Goal: Task Accomplishment & Management: Use online tool/utility

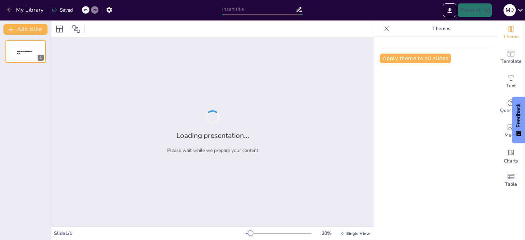
type input "Impacto del Uso de la Inteligencia Artificial en el Pensamiento Crítico de los …"
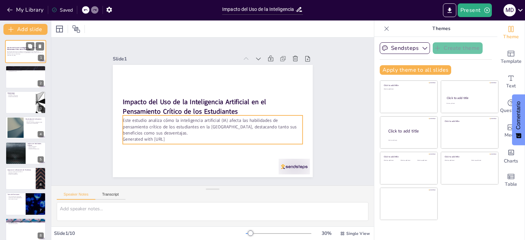
click at [25, 53] on p "Este estudio analiza cómo la inteligencia artificial (IA) afecta las habilidade…" at bounding box center [25, 53] width 37 height 4
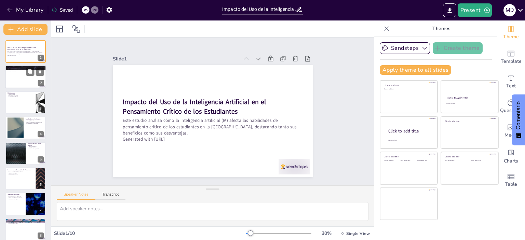
click at [26, 76] on div at bounding box center [25, 77] width 41 height 23
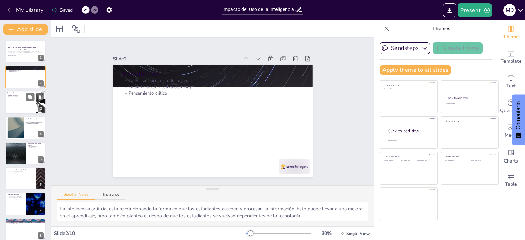
click at [26, 102] on div at bounding box center [25, 102] width 41 height 23
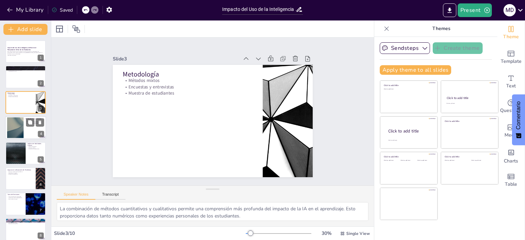
click at [20, 130] on div at bounding box center [15, 128] width 37 height 21
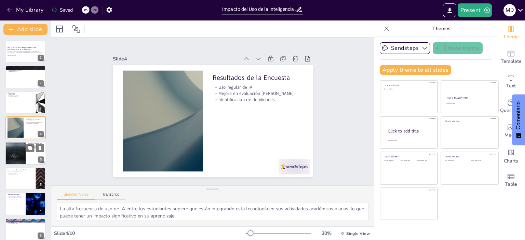
click at [23, 152] on div at bounding box center [15, 153] width 41 height 23
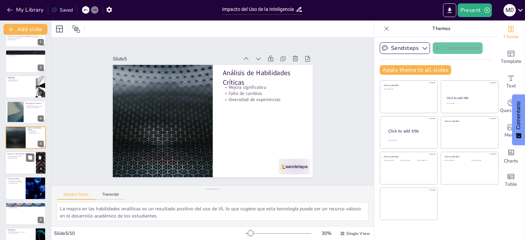
click at [22, 165] on div at bounding box center [25, 163] width 41 height 23
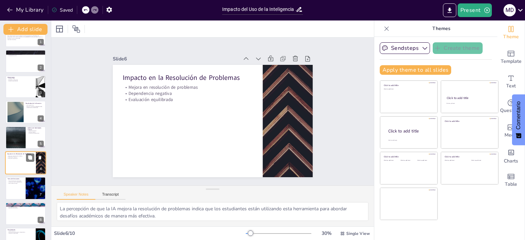
scroll to position [41, 0]
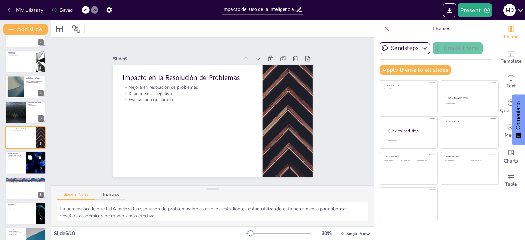
click at [17, 161] on div at bounding box center [25, 163] width 41 height 23
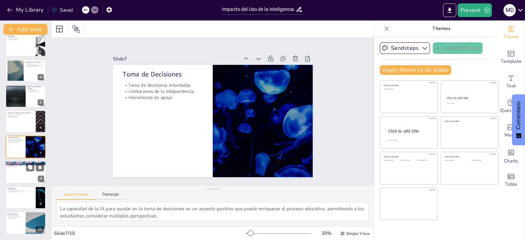
scroll to position [57, 0]
click at [16, 173] on div at bounding box center [25, 172] width 41 height 23
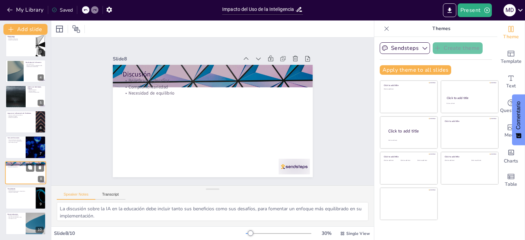
click at [18, 175] on div at bounding box center [25, 172] width 41 height 23
click at [19, 193] on div at bounding box center [25, 197] width 41 height 23
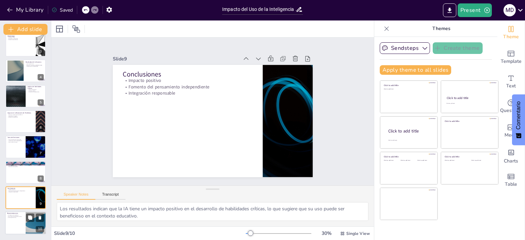
click at [19, 224] on div at bounding box center [25, 223] width 41 height 23
type textarea "Las estrategias de enseñanza deben adaptarse para incluir la IA de manera que f…"
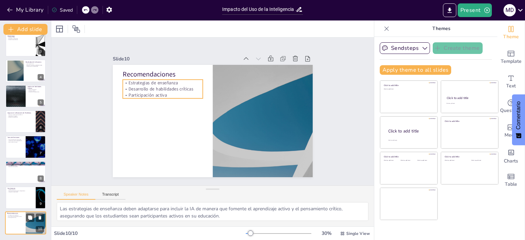
scroll to position [57, 0]
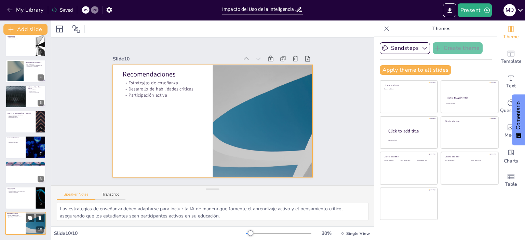
click at [15, 225] on div at bounding box center [25, 223] width 41 height 23
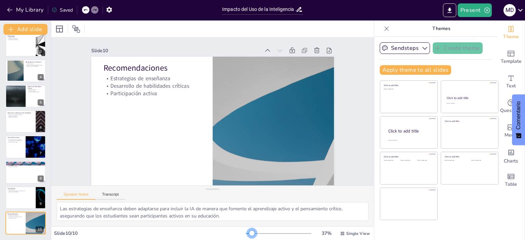
click at [249, 233] on div at bounding box center [251, 233] width 5 height 5
click at [286, 82] on icon at bounding box center [290, 86] width 9 height 9
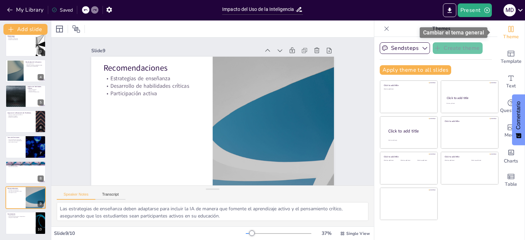
click at [510, 31] on div "Theme" at bounding box center [511, 33] width 27 height 25
click at [509, 30] on icon "Change the overall theme" at bounding box center [511, 29] width 5 height 6
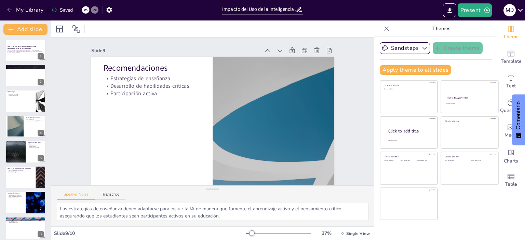
scroll to position [0, 0]
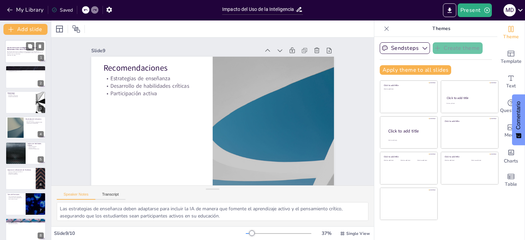
click at [29, 52] on p "Este estudio analiza cómo la inteligencia artificial (IA) afecta las habilidade…" at bounding box center [25, 53] width 37 height 4
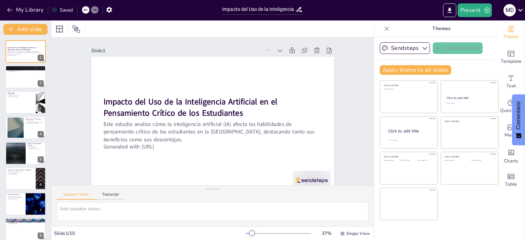
scroll to position [13, 0]
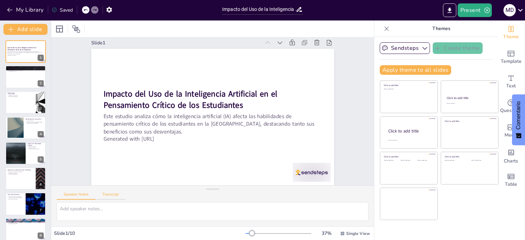
click at [113, 195] on button "Transcript" at bounding box center [110, 197] width 30 height 8
click at [74, 196] on button "Speaker Notes" at bounding box center [76, 197] width 39 height 8
click at [423, 71] on button "Apply theme to all slides" at bounding box center [415, 70] width 71 height 10
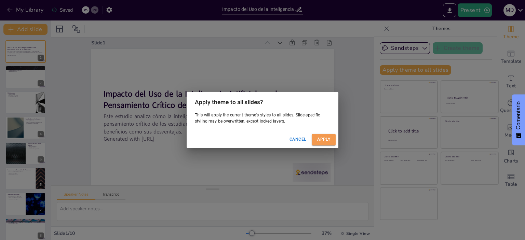
click at [321, 140] on button "Apply" at bounding box center [324, 139] width 24 height 11
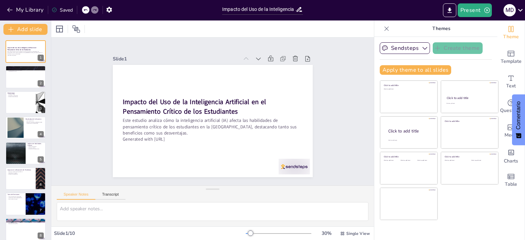
scroll to position [0, 0]
click at [23, 201] on div at bounding box center [25, 204] width 41 height 23
type textarea "La capacidad de la IA para ayudar en la toma de decisiones es un aspecto positi…"
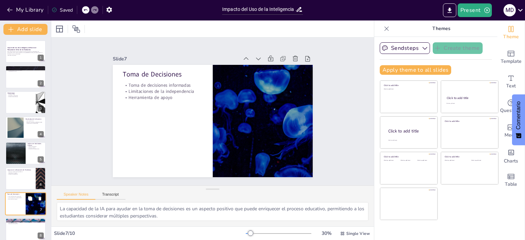
scroll to position [57, 0]
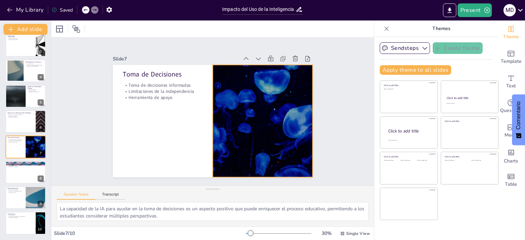
click at [272, 121] on div at bounding box center [188, 156] width 169 height 225
click at [244, 167] on icon at bounding box center [248, 171] width 8 height 8
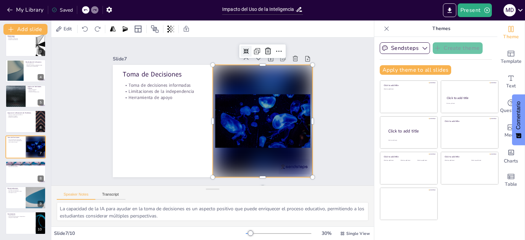
click at [275, 129] on icon at bounding box center [278, 132] width 7 height 7
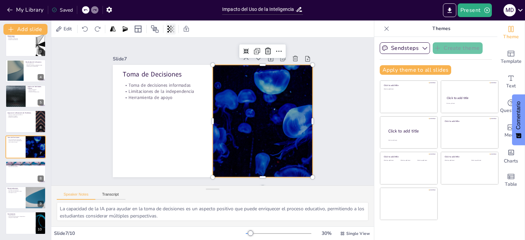
click at [171, 31] on icon at bounding box center [170, 29] width 1 height 7
type input "77"
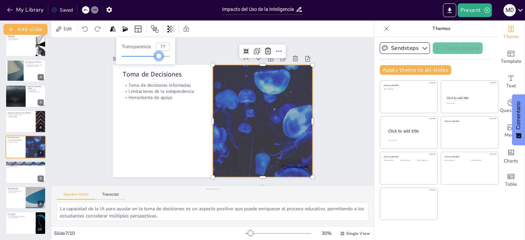
click at [159, 56] on div at bounding box center [140, 56] width 37 height 1
click at [509, 31] on icon "Change the overall theme" at bounding box center [511, 29] width 5 height 6
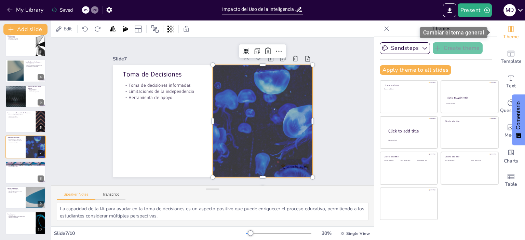
click at [479, 34] on font "Cambiar el tema general" at bounding box center [453, 32] width 61 height 6
click at [508, 36] on span "Theme" at bounding box center [511, 37] width 16 height 8
click at [508, 29] on icon "Change the overall theme" at bounding box center [511, 29] width 8 height 8
drag, startPoint x: 508, startPoint y: 29, endPoint x: 502, endPoint y: 25, distance: 6.6
click at [507, 25] on icon "Change the overall theme" at bounding box center [511, 29] width 8 height 8
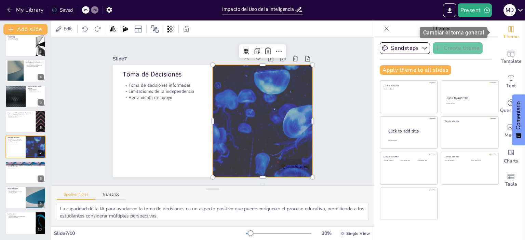
click at [474, 33] on font "Cambiar el tema general" at bounding box center [453, 32] width 61 height 6
click at [507, 37] on span "Theme" at bounding box center [511, 37] width 16 height 8
click at [506, 37] on span "Theme" at bounding box center [511, 37] width 16 height 8
click at [507, 29] on icon "Change the overall theme" at bounding box center [511, 29] width 8 height 8
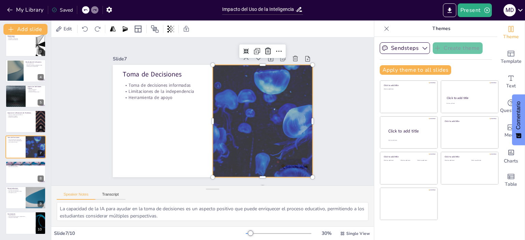
click at [340, 58] on div "Slide 1 Impacto del Uso de la Inteligencia Artificial en el Pensamiento Crítico…" at bounding box center [212, 112] width 346 height 212
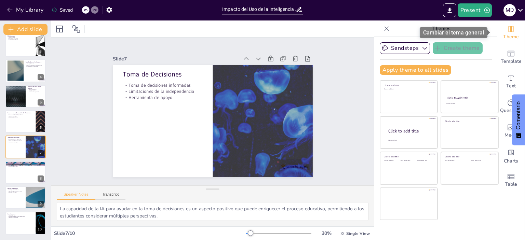
click at [509, 30] on icon "Change the overall theme" at bounding box center [511, 29] width 5 height 6
click at [483, 34] on font "Cambiar el tema general" at bounding box center [453, 32] width 61 height 6
click at [508, 35] on span "Theme" at bounding box center [511, 37] width 16 height 8
click at [509, 36] on span "Theme" at bounding box center [511, 37] width 16 height 8
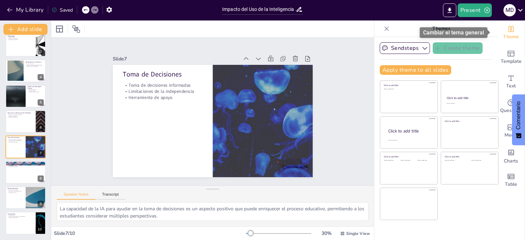
click at [509, 36] on span "Theme" at bounding box center [511, 37] width 16 height 8
click at [507, 30] on icon "Change the overall theme" at bounding box center [511, 29] width 8 height 8
click at [75, 31] on icon at bounding box center [76, 29] width 8 height 8
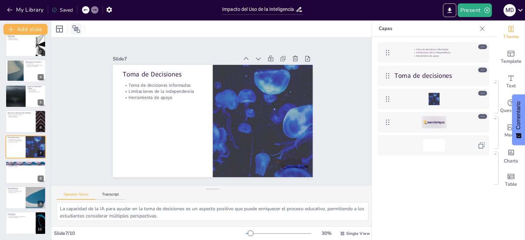
click at [81, 31] on div at bounding box center [76, 29] width 11 height 11
click at [78, 32] on icon at bounding box center [76, 29] width 8 height 8
click at [482, 28] on icon at bounding box center [483, 28] width 4 height 4
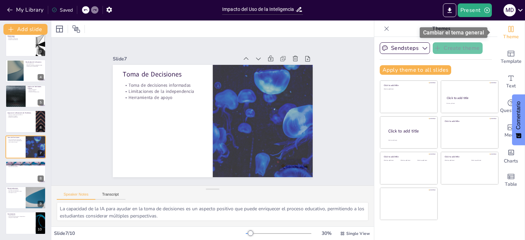
click at [509, 30] on icon "Change the overall theme" at bounding box center [511, 29] width 8 height 8
drag, startPoint x: 504, startPoint y: 32, endPoint x: 332, endPoint y: 30, distance: 171.4
click at [332, 30] on div at bounding box center [212, 29] width 323 height 17
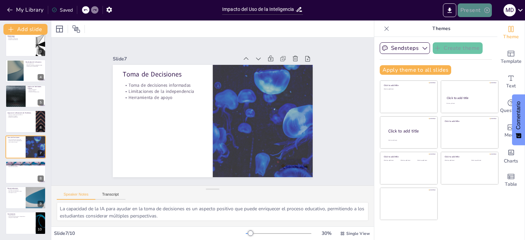
click at [488, 12] on icon "button" at bounding box center [487, 10] width 7 height 7
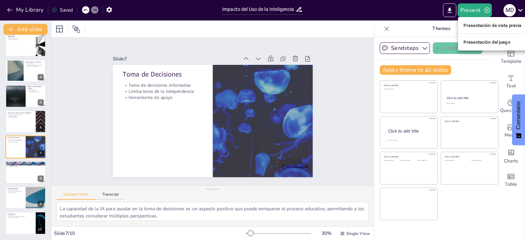
click at [340, 35] on div at bounding box center [262, 120] width 525 height 240
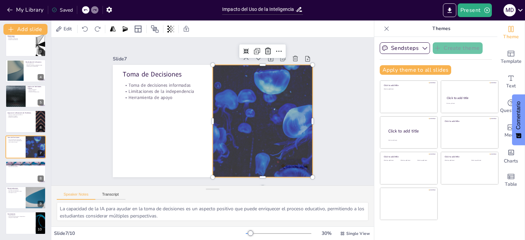
click at [274, 132] on div at bounding box center [248, 148] width 228 height 209
click at [136, 143] on icon at bounding box center [131, 148] width 10 height 10
click at [177, 195] on div "Speaker Notes Transcript" at bounding box center [212, 194] width 323 height 16
drag, startPoint x: 337, startPoint y: 122, endPoint x: 328, endPoint y: 62, distance: 60.8
click at [303, 62] on div "Slide 1 Impacto del Uso de la Inteligencia Artificial en el Pensamiento Crítico…" at bounding box center [212, 111] width 181 height 337
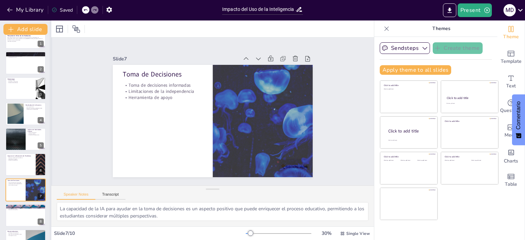
scroll to position [0, 0]
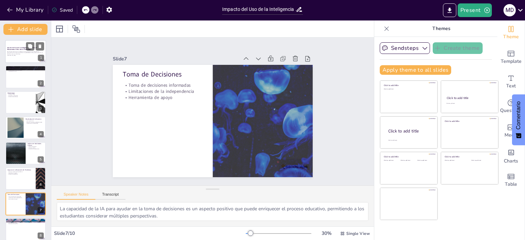
click at [19, 58] on div at bounding box center [25, 51] width 41 height 23
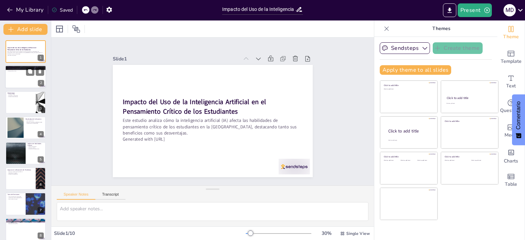
click at [25, 74] on div at bounding box center [25, 77] width 41 height 23
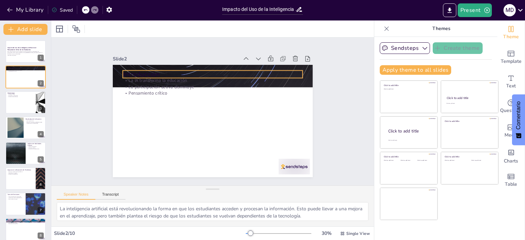
click at [224, 72] on p "Introducción" at bounding box center [213, 74] width 180 height 9
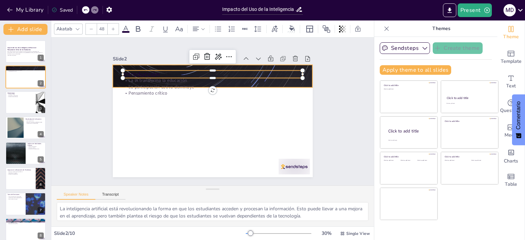
click at [304, 64] on div at bounding box center [248, 108] width 133 height 211
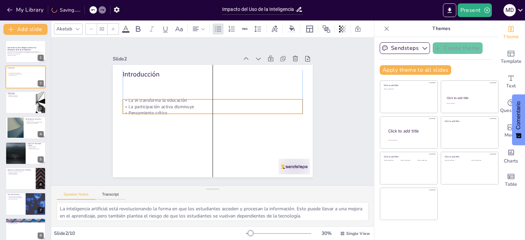
drag, startPoint x: 213, startPoint y: 91, endPoint x: 213, endPoint y: 111, distance: 19.8
click at [213, 111] on p "Pensamiento crítico" at bounding box center [213, 110] width 95 height 159
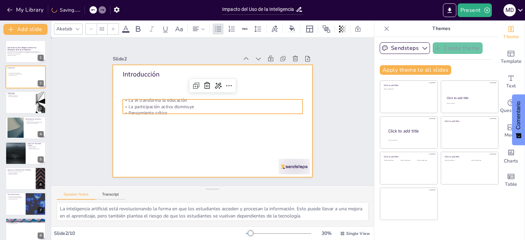
click at [250, 142] on div at bounding box center [206, 118] width 218 height 224
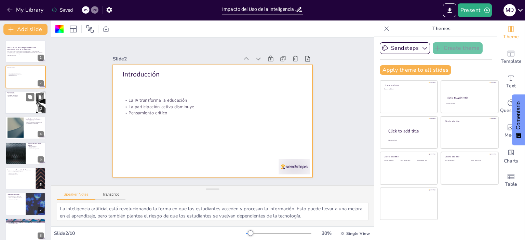
click at [16, 103] on div at bounding box center [25, 102] width 41 height 23
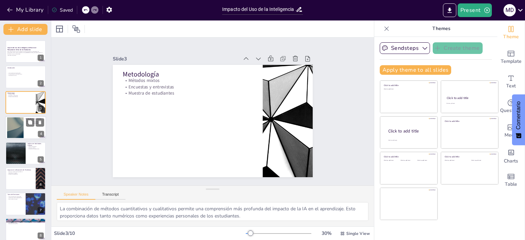
click at [30, 133] on div at bounding box center [25, 127] width 41 height 23
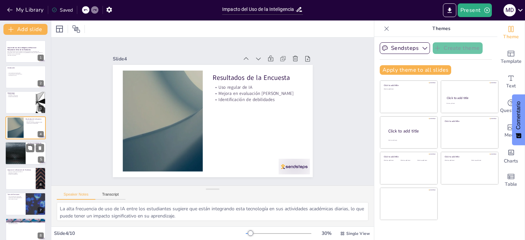
click at [31, 156] on div at bounding box center [25, 153] width 41 height 23
type textarea "La mejora en las habilidades analíticas es un resultado positivo del uso de IA,…"
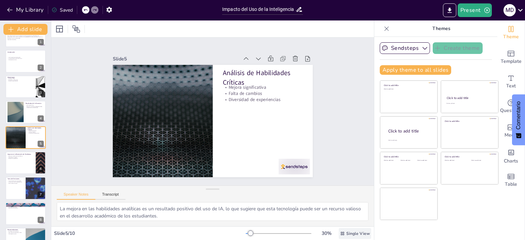
click at [346, 234] on span "Single View" at bounding box center [358, 233] width 24 height 5
click at [281, 199] on div "Speaker Notes Transcript" at bounding box center [212, 194] width 323 height 16
click at [58, 30] on icon at bounding box center [59, 29] width 8 height 8
click at [209, 46] on div "Slide 1 Impacto del Uso de la Inteligencia Artificial en el Pensamiento Crítico…" at bounding box center [213, 112] width 200 height 132
click at [37, 11] on button "My Library" at bounding box center [25, 9] width 41 height 11
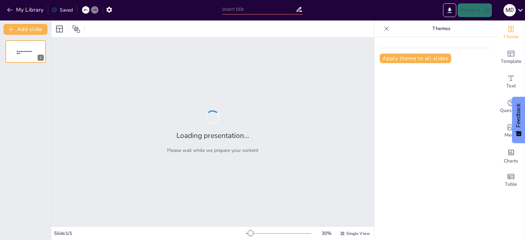
type input "Impacto del Uso de la Inteligencia Artificial en el Pensamiento Crítico de los …"
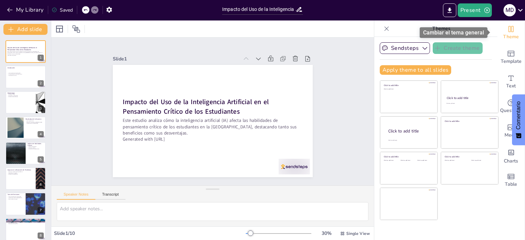
click at [507, 31] on icon "Change the overall theme" at bounding box center [511, 29] width 8 height 8
click at [509, 29] on icon "Change the overall theme" at bounding box center [511, 29] width 5 height 6
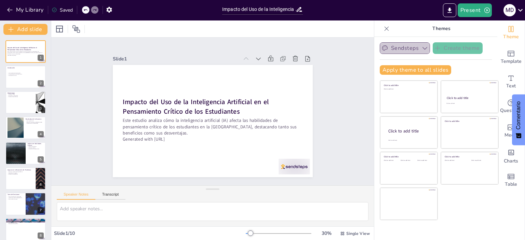
click at [422, 47] on icon "button" at bounding box center [425, 48] width 7 height 7
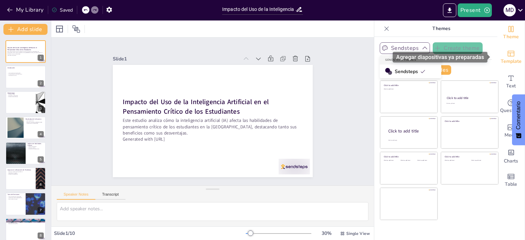
click at [508, 46] on div "Template" at bounding box center [511, 57] width 27 height 25
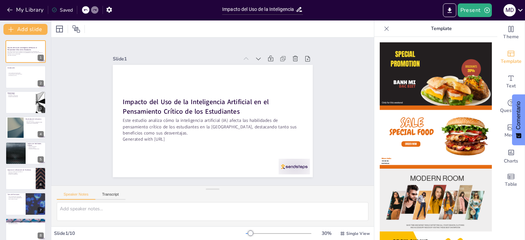
click at [383, 28] on icon at bounding box center [386, 28] width 7 height 7
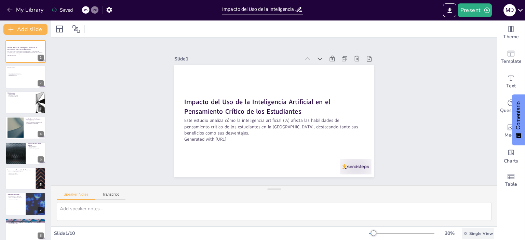
click at [481, 235] on span "Single View" at bounding box center [482, 233] width 24 height 5
click at [85, 80] on div "Slide 1 Impacto del Uso de la Inteligencia Artificial en el Pensamiento Crítico…" at bounding box center [274, 111] width 470 height 278
click at [124, 123] on div "Slide 1 Impacto del Uso de la Inteligencia Artificial en el Pensamiento Crítico…" at bounding box center [274, 111] width 460 height 351
click at [409, 100] on div "Slide 1 Impacto del Uso de la Inteligencia Artificial en el Pensamiento Crítico…" at bounding box center [274, 111] width 431 height 408
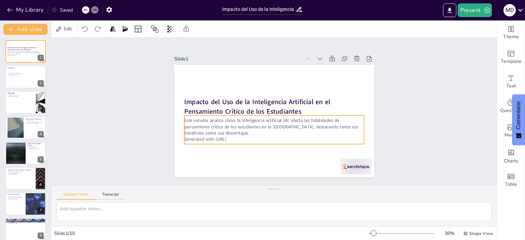
click at [250, 122] on p "Este estudio analiza cómo la inteligencia artificial (IA) afecta las habilidade…" at bounding box center [259, 112] width 19 height 180
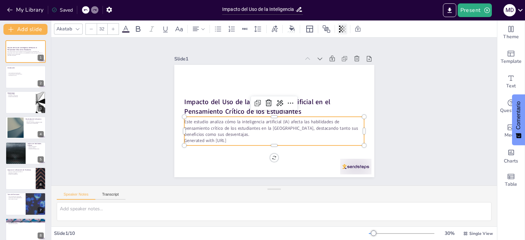
click at [342, 30] on icon at bounding box center [342, 29] width 7 height 7
click at [371, 44] on div "Slide 1 Impacto del Uso de la Inteligencia Artificial en el Pensamiento Crítico…" at bounding box center [274, 111] width 267 height 199
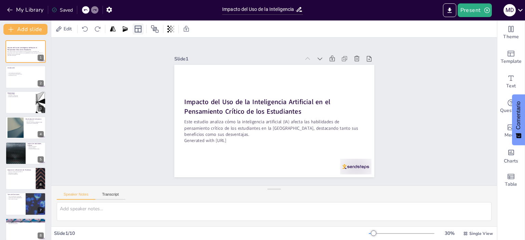
click at [139, 30] on icon at bounding box center [138, 29] width 8 height 8
click at [126, 30] on icon at bounding box center [125, 28] width 5 height 5
click at [126, 28] on icon at bounding box center [125, 29] width 7 height 7
click at [112, 29] on icon at bounding box center [112, 28] width 5 height 5
click at [124, 28] on icon at bounding box center [125, 29] width 7 height 7
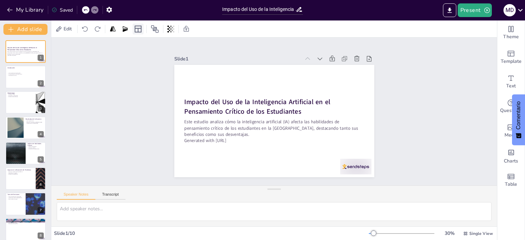
click at [140, 29] on icon at bounding box center [138, 29] width 8 height 8
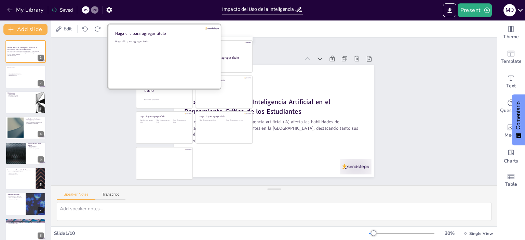
click at [118, 84] on div at bounding box center [165, 56] width 115 height 65
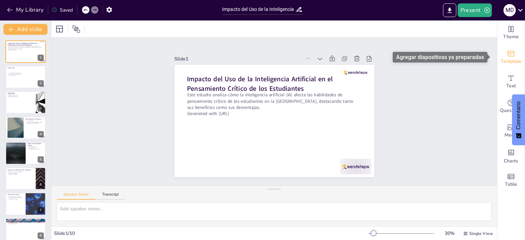
click at [507, 57] on icon "Add ready made slides" at bounding box center [511, 54] width 8 height 8
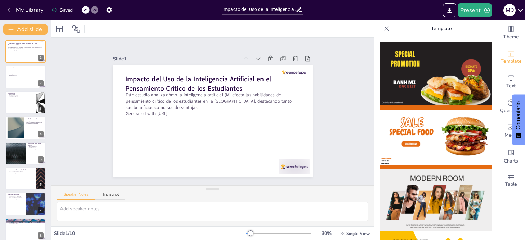
click at [385, 28] on icon at bounding box center [387, 28] width 4 height 4
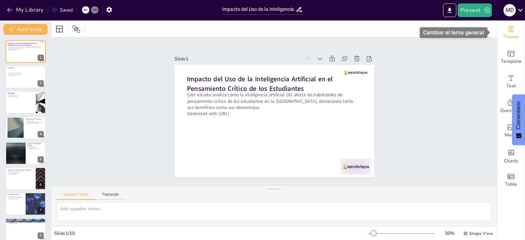
click at [507, 30] on icon "Change the overall theme" at bounding box center [511, 29] width 8 height 8
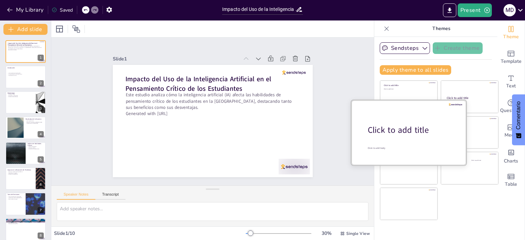
click at [390, 131] on div "Click to add title" at bounding box center [411, 130] width 87 height 12
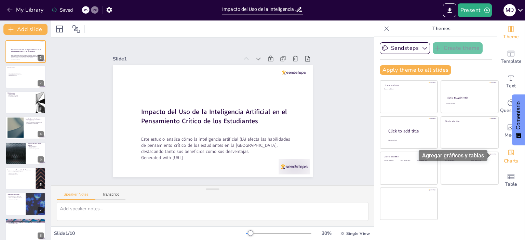
click at [508, 154] on icon "Add charts and graphs" at bounding box center [511, 152] width 7 height 7
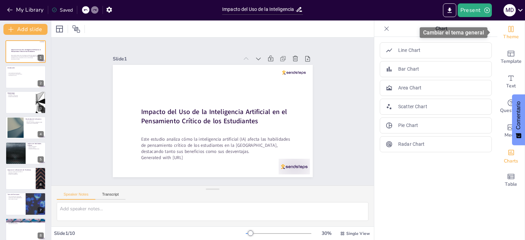
click at [506, 35] on span "Theme" at bounding box center [511, 37] width 16 height 8
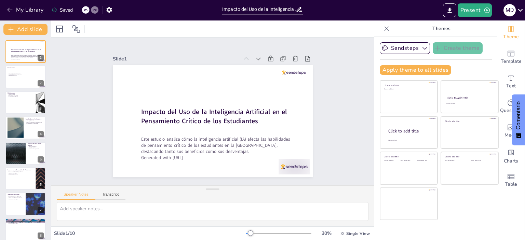
click at [319, 83] on div "Slide 1 Impacto del Uso de la Inteligencia Artificial en el Pensamiento Crítico…" at bounding box center [213, 111] width 212 height 346
click at [486, 9] on icon "button" at bounding box center [487, 10] width 7 height 7
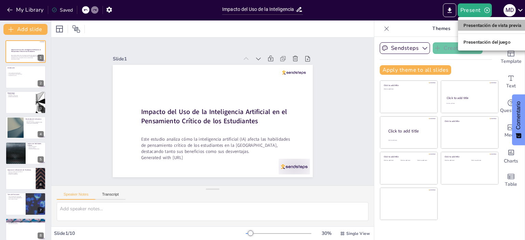
click at [488, 25] on font "Presentación de vista previa" at bounding box center [493, 25] width 58 height 5
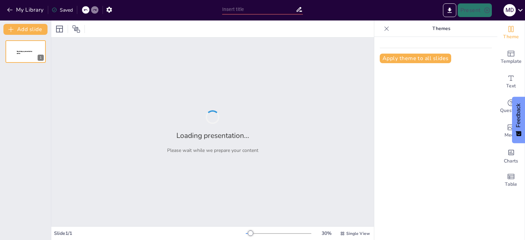
type input "Impacto del Uso de la Inteligencia Artificial en el Pensamiento Crítico de los …"
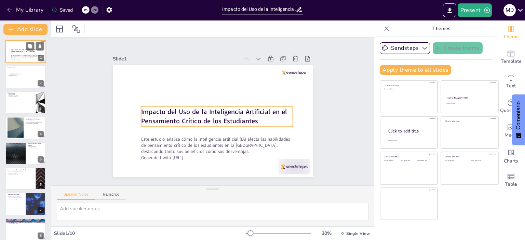
click at [20, 52] on strong "Impacto del Uso de la Inteligencia Artificial en el Pensamiento Crítico de los …" at bounding box center [26, 51] width 30 height 4
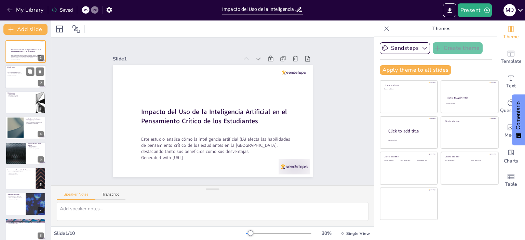
click at [29, 77] on div at bounding box center [25, 77] width 41 height 23
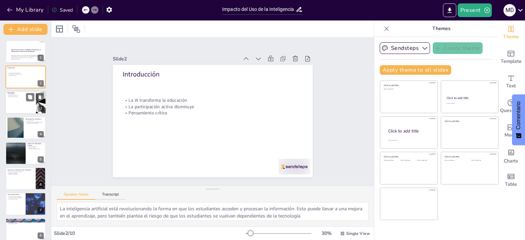
click at [25, 109] on div at bounding box center [25, 102] width 41 height 23
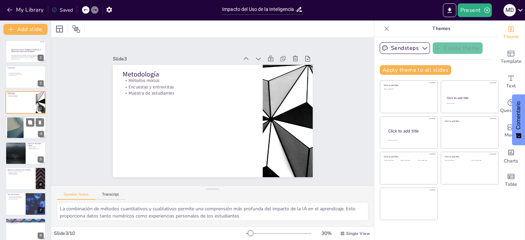
click at [19, 135] on div at bounding box center [15, 128] width 37 height 21
type textarea "La alta frecuencia de uso de IA entre los estudiantes sugiere que están integra…"
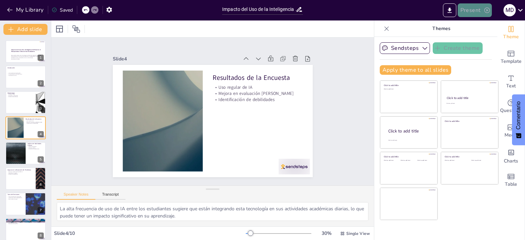
click at [487, 9] on icon "button" at bounding box center [487, 10] width 7 height 7
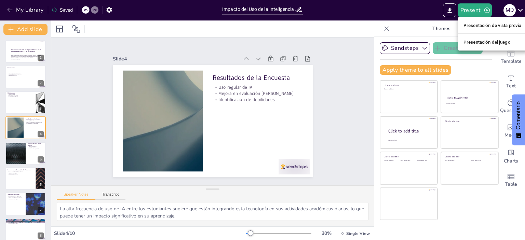
click at [504, 131] on div at bounding box center [262, 120] width 525 height 240
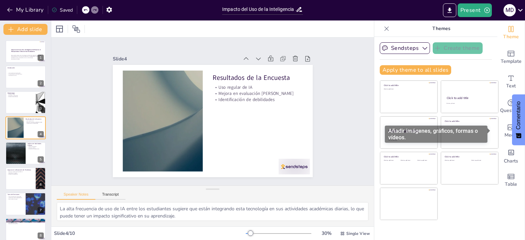
click at [461, 133] on font "Añadir imágenes, gráficos, formas o vídeos." at bounding box center [434, 134] width 90 height 13
click at [461, 131] on font "Añadir imágenes, gráficos, formas o vídeos." at bounding box center [434, 134] width 90 height 13
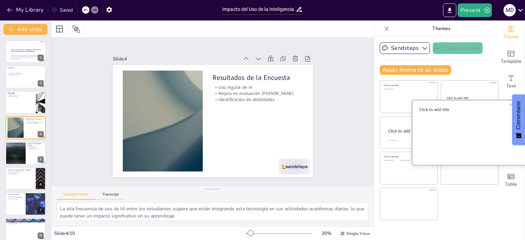
click at [443, 121] on div at bounding box center [469, 132] width 115 height 65
click at [452, 126] on div at bounding box center [469, 132] width 115 height 65
drag, startPoint x: 472, startPoint y: 119, endPoint x: 483, endPoint y: 92, distance: 29.2
click at [472, 119] on div at bounding box center [469, 132] width 115 height 65
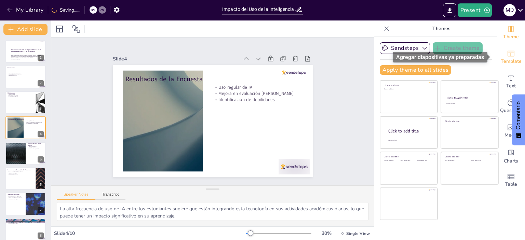
click at [503, 60] on span "Template" at bounding box center [511, 62] width 21 height 8
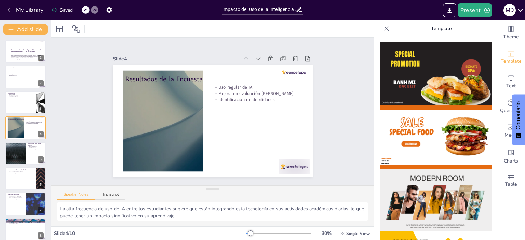
click at [385, 32] on div at bounding box center [386, 28] width 11 height 11
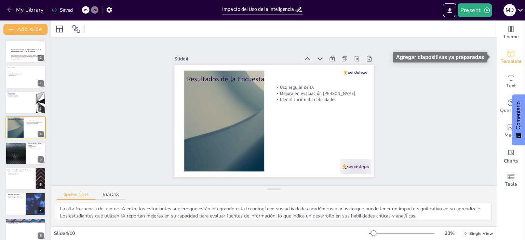
click at [508, 56] on icon "Add ready made slides" at bounding box center [511, 54] width 8 height 8
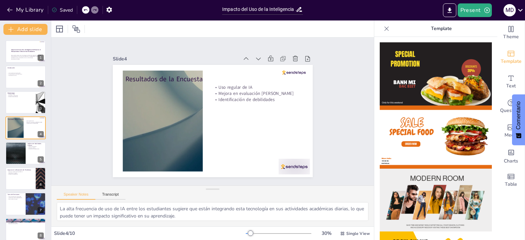
click at [383, 29] on icon at bounding box center [386, 28] width 7 height 7
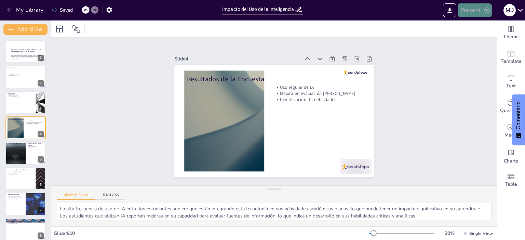
click at [487, 9] on icon "button" at bounding box center [487, 10] width 7 height 7
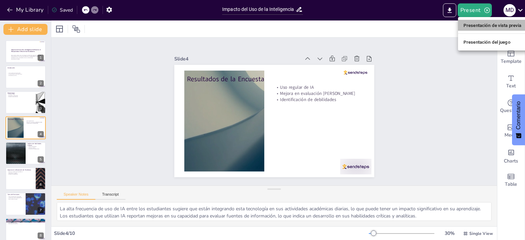
click at [488, 29] on li "Presentación de vista previa" at bounding box center [492, 25] width 69 height 11
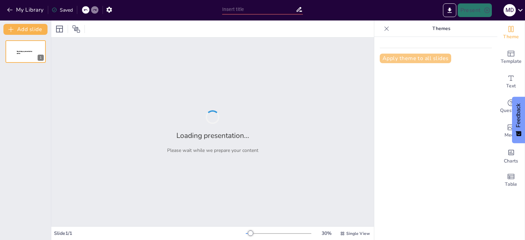
type input "Impacto del Uso de la Inteligencia Artificial en el Pensamiento Crítico de los …"
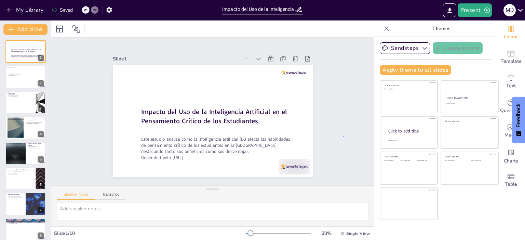
click at [343, 137] on div "Slide 1 Impacto del Uso de la Inteligencia Artificial en el Pensamiento Crítico…" at bounding box center [212, 111] width 337 height 181
click at [507, 28] on icon "Change the overall theme" at bounding box center [511, 29] width 8 height 8
click at [507, 27] on icon "Change the overall theme" at bounding box center [511, 29] width 8 height 8
click at [507, 25] on icon "Change the overall theme" at bounding box center [511, 29] width 8 height 8
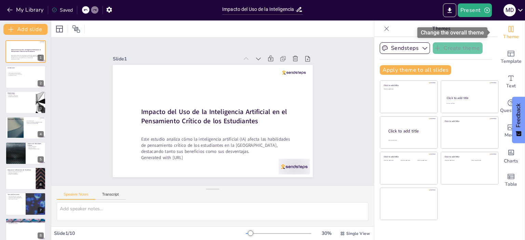
click at [481, 34] on div "Change the overall theme" at bounding box center [453, 32] width 70 height 11
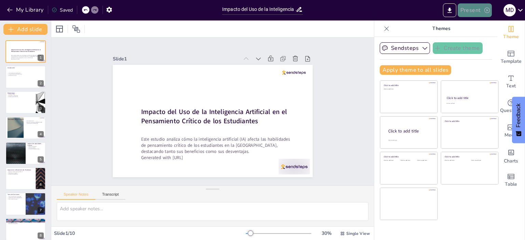
click at [486, 10] on icon "button" at bounding box center [487, 10] width 7 height 7
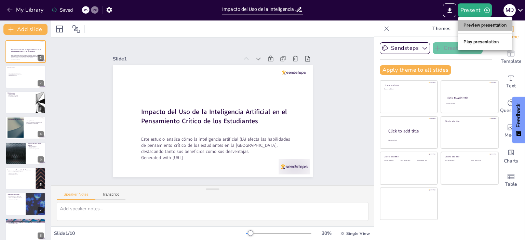
click at [491, 26] on li "Preview presentation" at bounding box center [485, 25] width 54 height 11
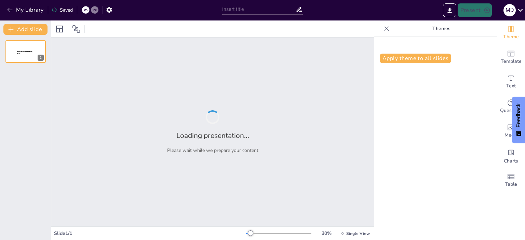
type input "Impacto del Uso de la Inteligencia Artificial en el Pensamiento Crítico de los …"
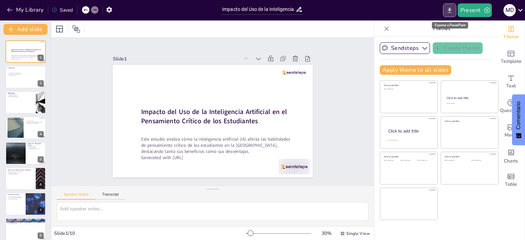
click at [451, 13] on icon "Export to PowerPoint" at bounding box center [449, 10] width 7 height 7
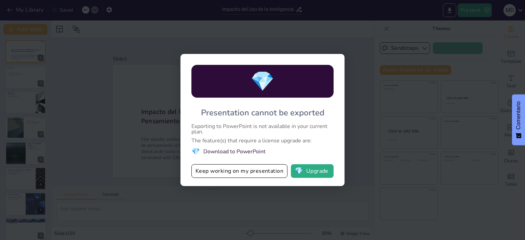
click at [234, 152] on li "💎 Download to PowerPoint" at bounding box center [263, 151] width 142 height 9
click at [240, 173] on button "Keep working on my presentation" at bounding box center [240, 172] width 96 height 14
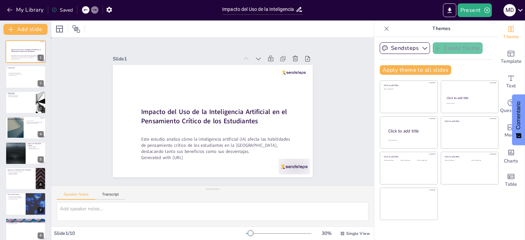
click at [323, 135] on div "Slide 1 Impacto del Uso de la Inteligencia Artificial en el Pensamiento Crítico…" at bounding box center [212, 111] width 267 height 199
click at [521, 11] on icon at bounding box center [521, 10] width 5 height 3
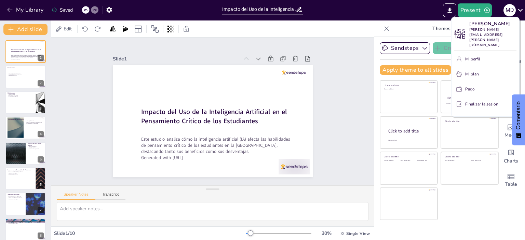
click at [67, 28] on div at bounding box center [262, 120] width 525 height 240
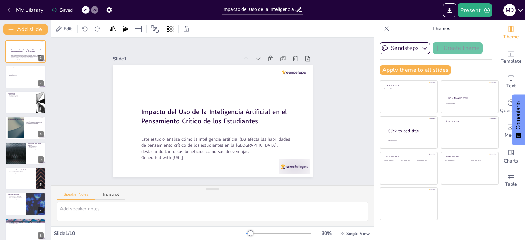
click at [436, 30] on p "Themes" at bounding box center [441, 29] width 99 height 16
click at [438, 30] on p "Themes" at bounding box center [441, 29] width 99 height 16
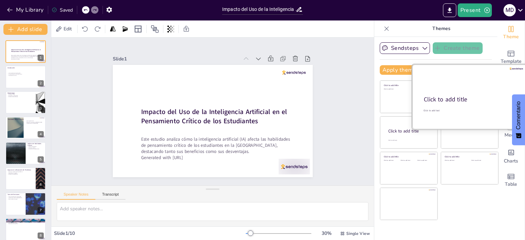
click at [461, 65] on div "Click to add title Click to add text" at bounding box center [469, 65] width 115 height 0
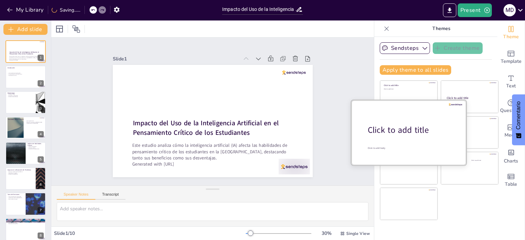
click at [404, 129] on div "Click to add title" at bounding box center [411, 130] width 87 height 12
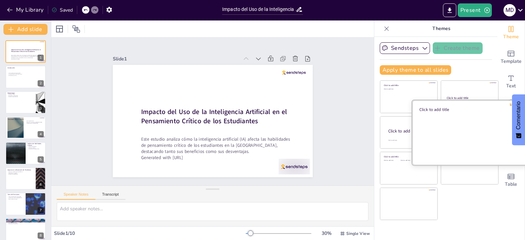
click at [472, 126] on div at bounding box center [469, 132] width 115 height 65
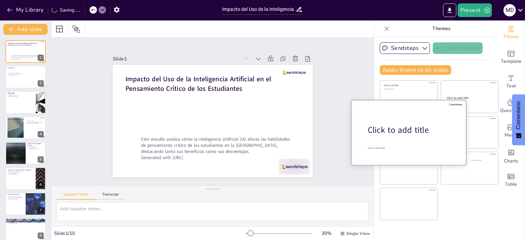
click at [406, 102] on div at bounding box center [409, 132] width 115 height 65
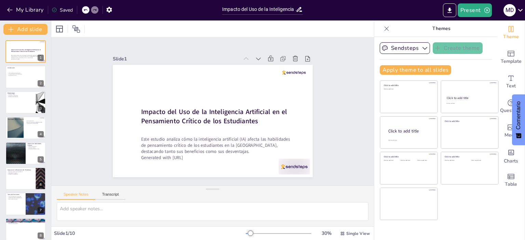
click at [31, 211] on div at bounding box center [36, 204] width 40 height 23
type textarea "La capacidad de la IA para ayudar en la toma de decisiones es un aspecto positi…"
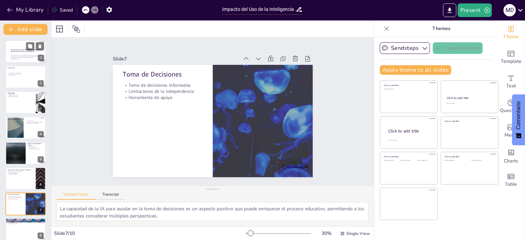
click at [27, 51] on strong "Impacto del Uso de la Inteligencia Artificial en el Pensamiento Crítico de los …" at bounding box center [26, 51] width 30 height 4
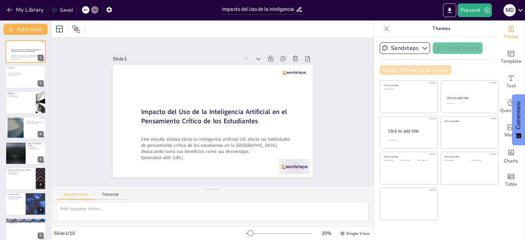
click at [413, 72] on button "Apply theme to all slides" at bounding box center [415, 70] width 71 height 10
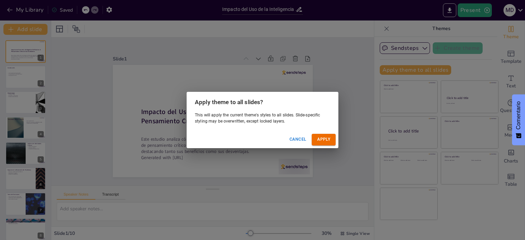
click at [324, 142] on button "Apply" at bounding box center [324, 139] width 24 height 11
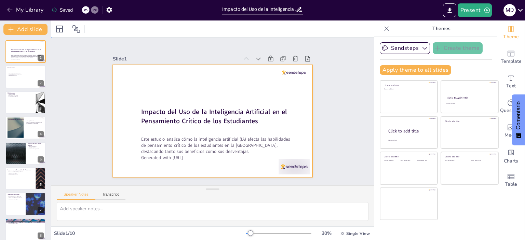
click at [219, 83] on div at bounding box center [204, 115] width 184 height 228
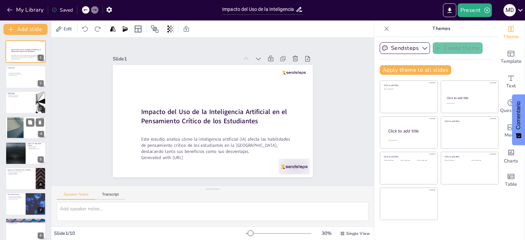
click at [23, 116] on div "Resultados de la Encuesta Uso regular de IA Mejora en evaluación [PERSON_NAME] …" at bounding box center [25, 116] width 41 height 0
type textarea "La alta frecuencia de uso de IA entre los estudiantes sugiere que están integra…"
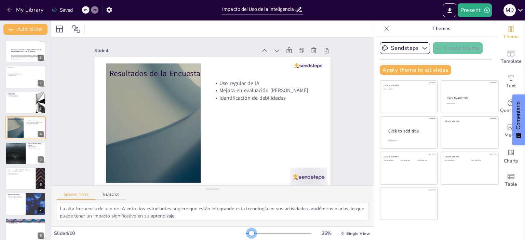
click at [249, 234] on div at bounding box center [251, 233] width 5 height 5
